Goal: Transaction & Acquisition: Purchase product/service

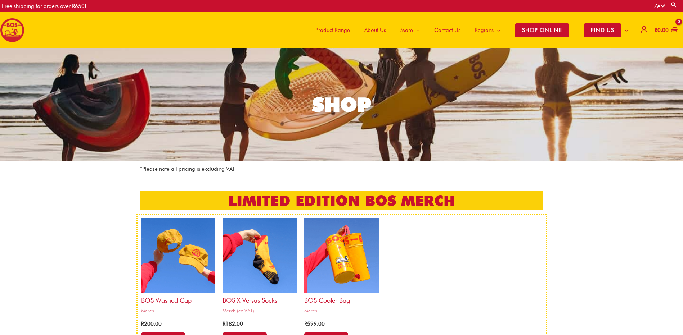
click at [641, 30] on icon at bounding box center [644, 29] width 6 height 5
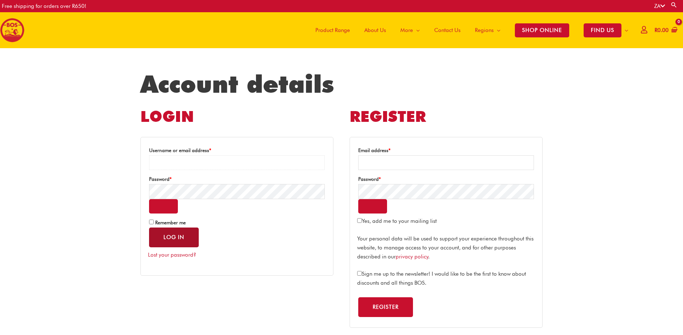
type input "**********"
click at [173, 236] on button "Log in" at bounding box center [174, 238] width 50 height 20
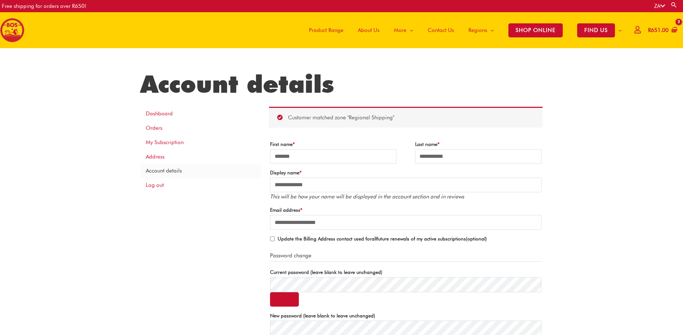
click at [325, 29] on span "Product Range" at bounding box center [326, 30] width 35 height 22
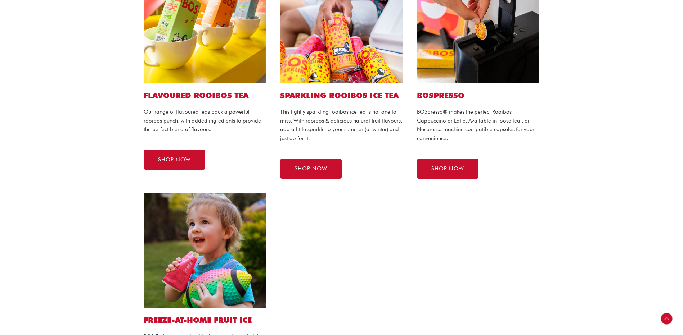
scroll to position [403, 0]
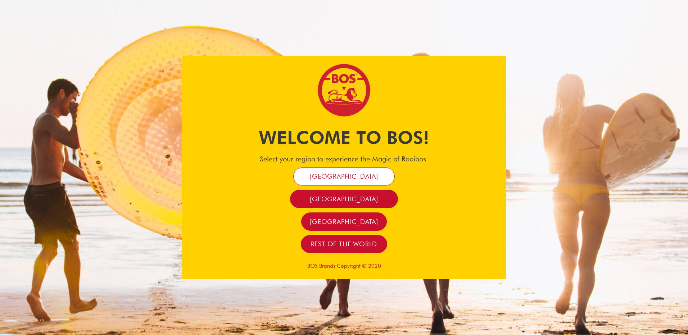
click at [343, 176] on span "[GEOGRAPHIC_DATA]" at bounding box center [344, 176] width 68 height 8
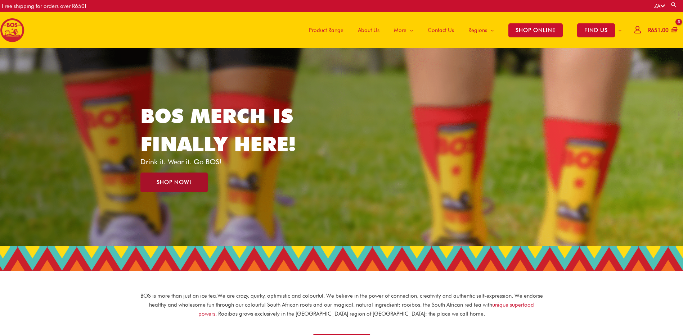
click at [177, 182] on span "SHOP NOW!" at bounding box center [174, 182] width 35 height 5
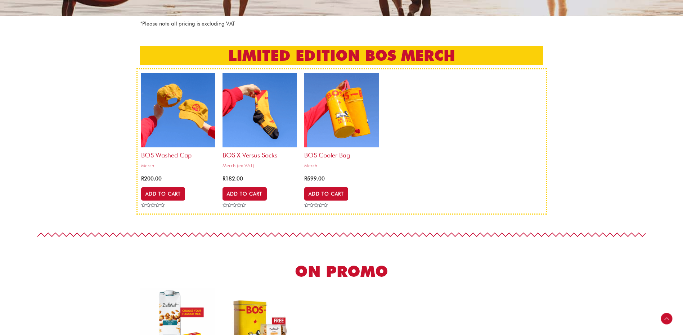
scroll to position [180, 0]
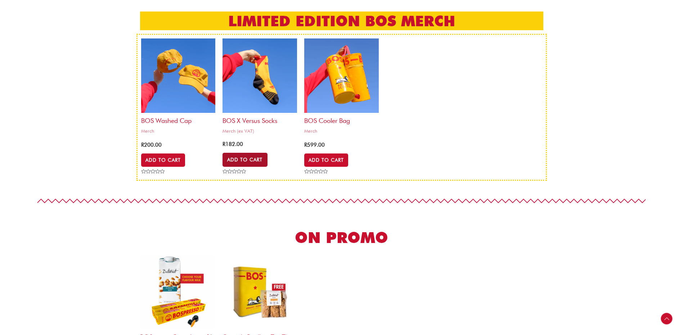
click at [256, 158] on link "Add to Cart" at bounding box center [244, 160] width 45 height 14
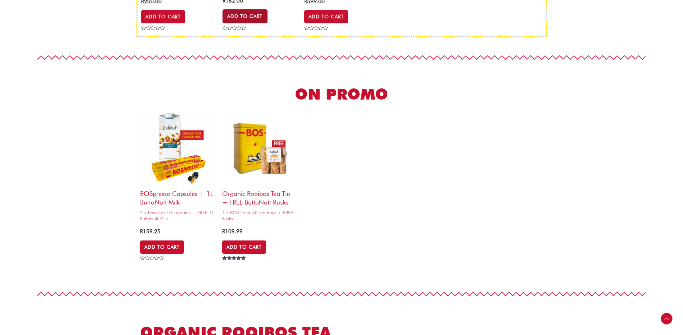
scroll to position [324, 0]
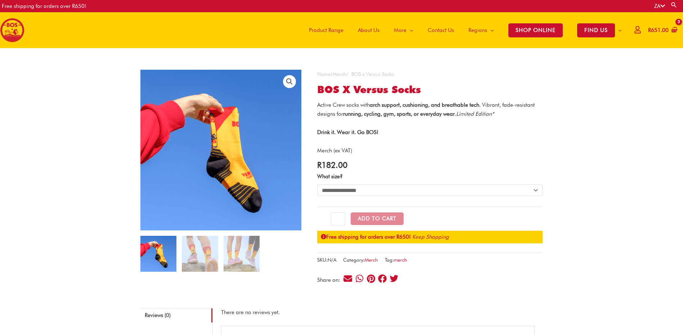
click at [440, 191] on select "**********" at bounding box center [429, 191] width 225 height 12
click at [317, 185] on select "**********" at bounding box center [429, 191] width 225 height 12
select select "***"
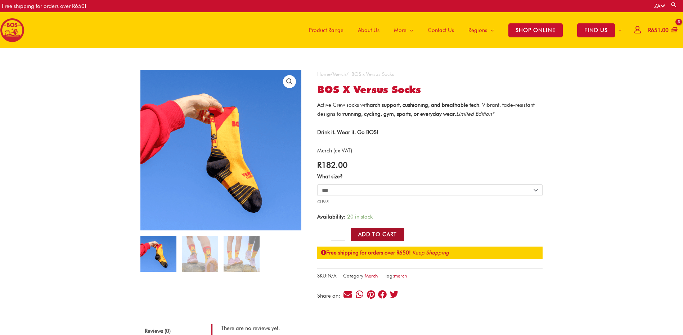
click at [384, 235] on button "Add to Cart" at bounding box center [378, 234] width 54 height 13
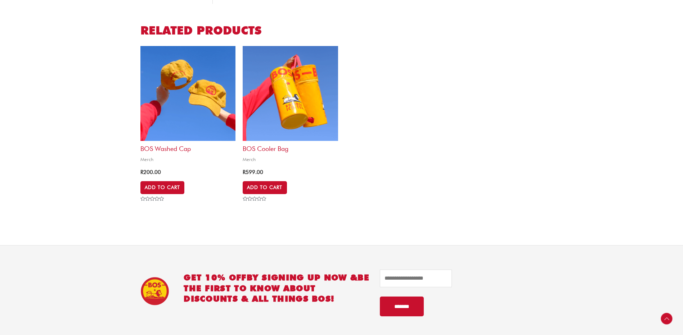
scroll to position [468, 0]
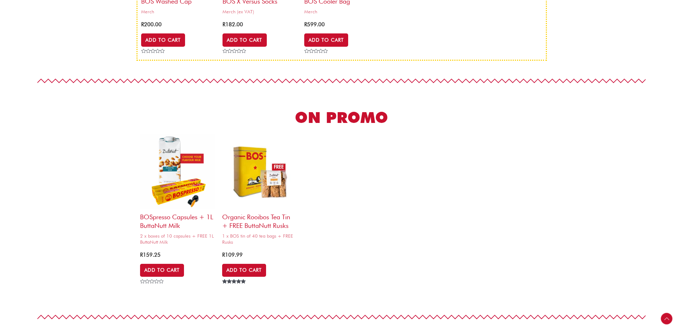
scroll to position [396, 0]
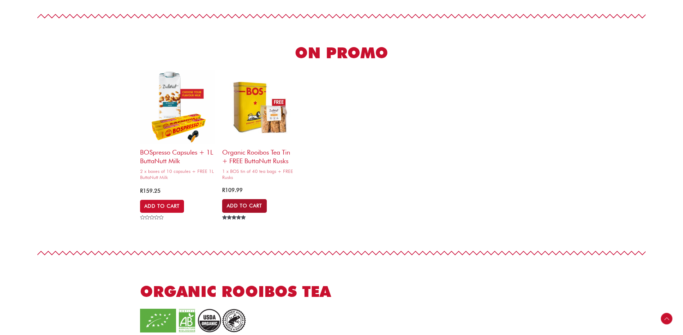
click at [251, 206] on link "Add to Cart" at bounding box center [244, 206] width 45 height 14
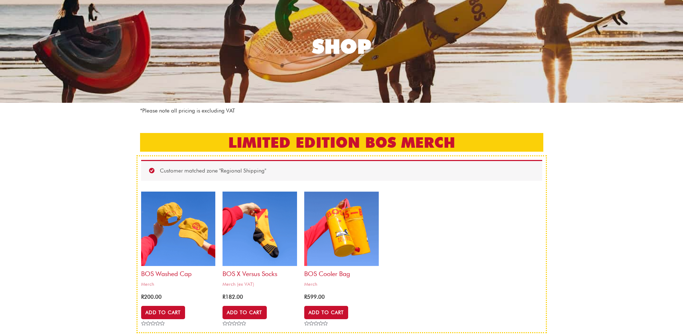
scroll to position [0, 0]
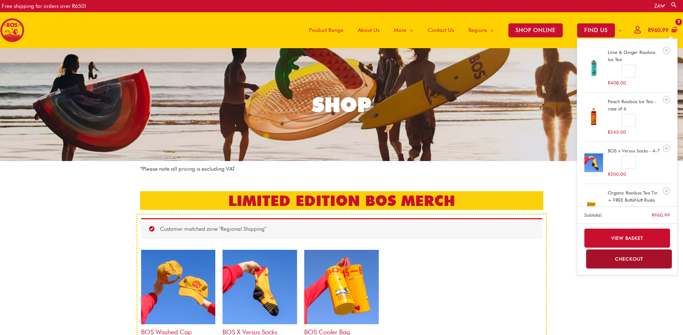
click at [659, 27] on bdi "R 960.99" at bounding box center [658, 30] width 21 height 6
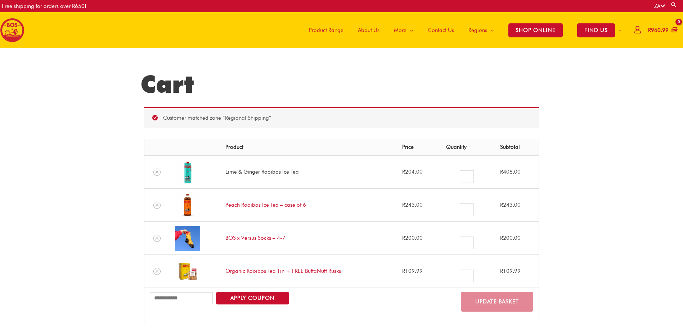
click at [275, 170] on link "Lime & Ginger Rooibos Ice Tea" at bounding box center [261, 172] width 73 height 6
click at [268, 173] on link "Lime & Ginger Rooibos Ice Tea" at bounding box center [261, 172] width 73 height 6
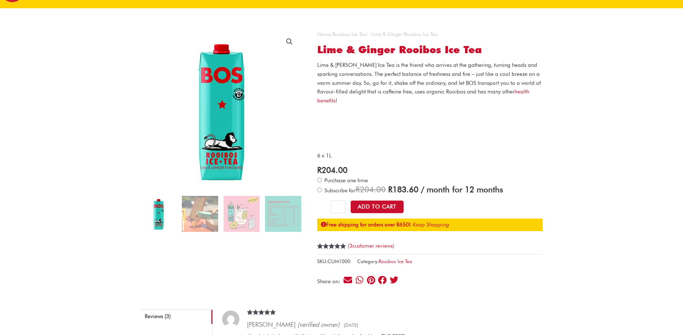
scroll to position [36, 0]
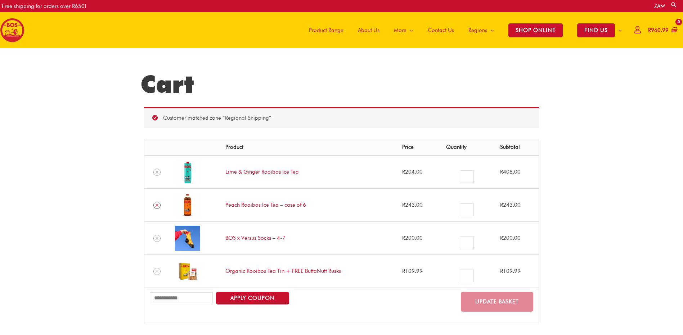
click at [157, 206] on icon "Remove Peach Rooibos Ice Tea - case of 6 from cart" at bounding box center [156, 205] width 3 height 3
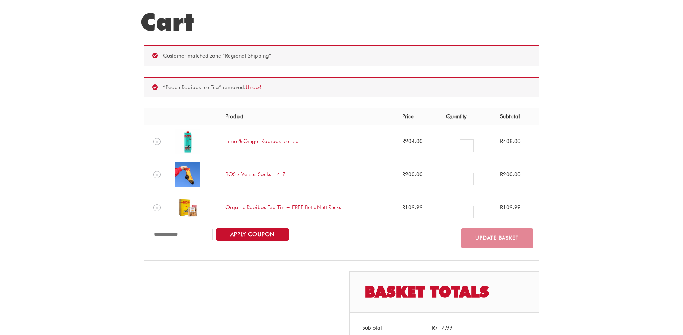
scroll to position [71, 0]
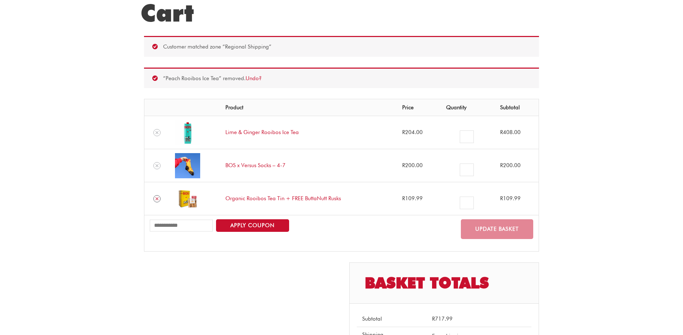
click at [157, 199] on icon "Remove Organic Rooibos Tea Tin + FREE ButtaNutt Rusks from cart" at bounding box center [156, 199] width 5 height 5
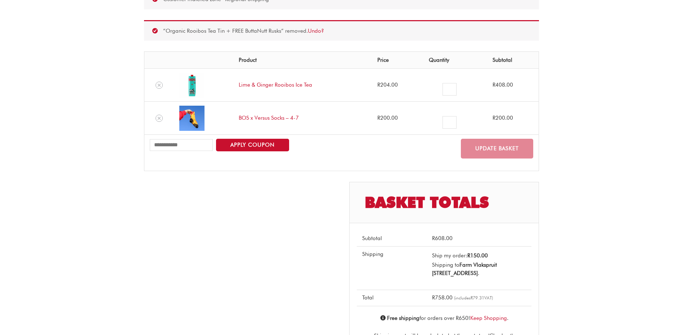
scroll to position [107, 0]
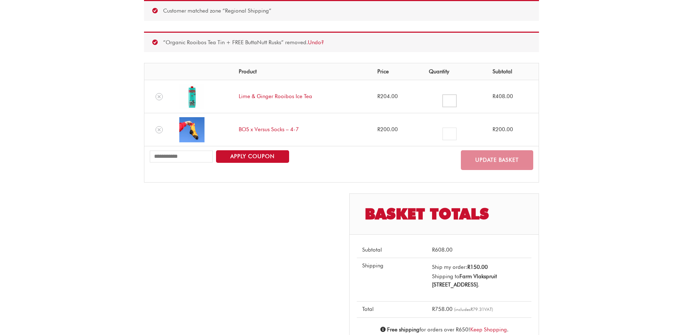
click at [448, 100] on input "*" at bounding box center [449, 101] width 14 height 13
type input "*"
click at [498, 161] on button "Update basket" at bounding box center [497, 160] width 72 height 20
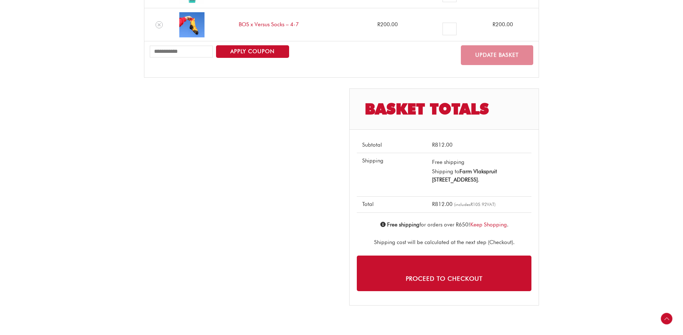
scroll to position [215, 0]
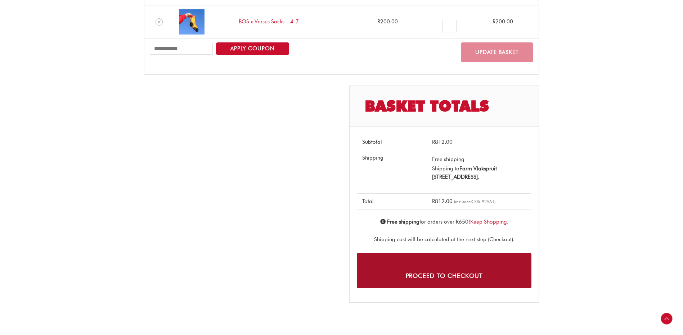
click at [462, 282] on link "Proceed to checkout" at bounding box center [444, 271] width 175 height 36
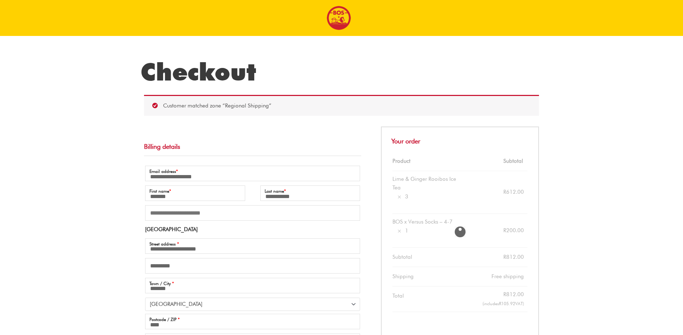
select select "**"
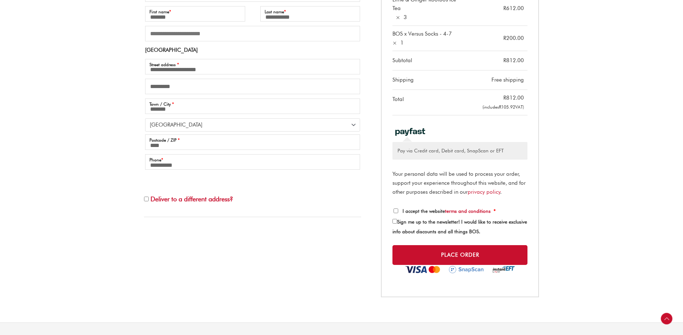
scroll to position [180, 0]
click at [454, 253] on button "Place order" at bounding box center [459, 255] width 135 height 21
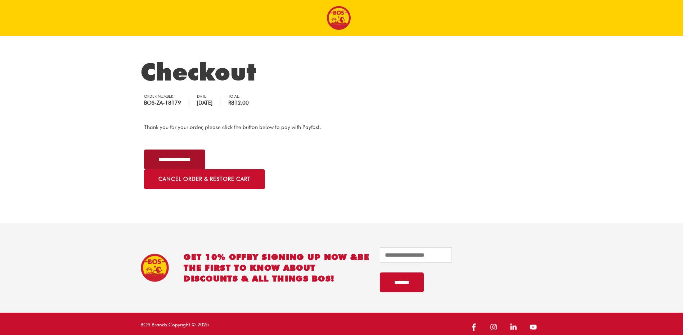
click at [190, 158] on input "**********" at bounding box center [174, 160] width 61 height 20
